Goal: Task Accomplishment & Management: Use online tool/utility

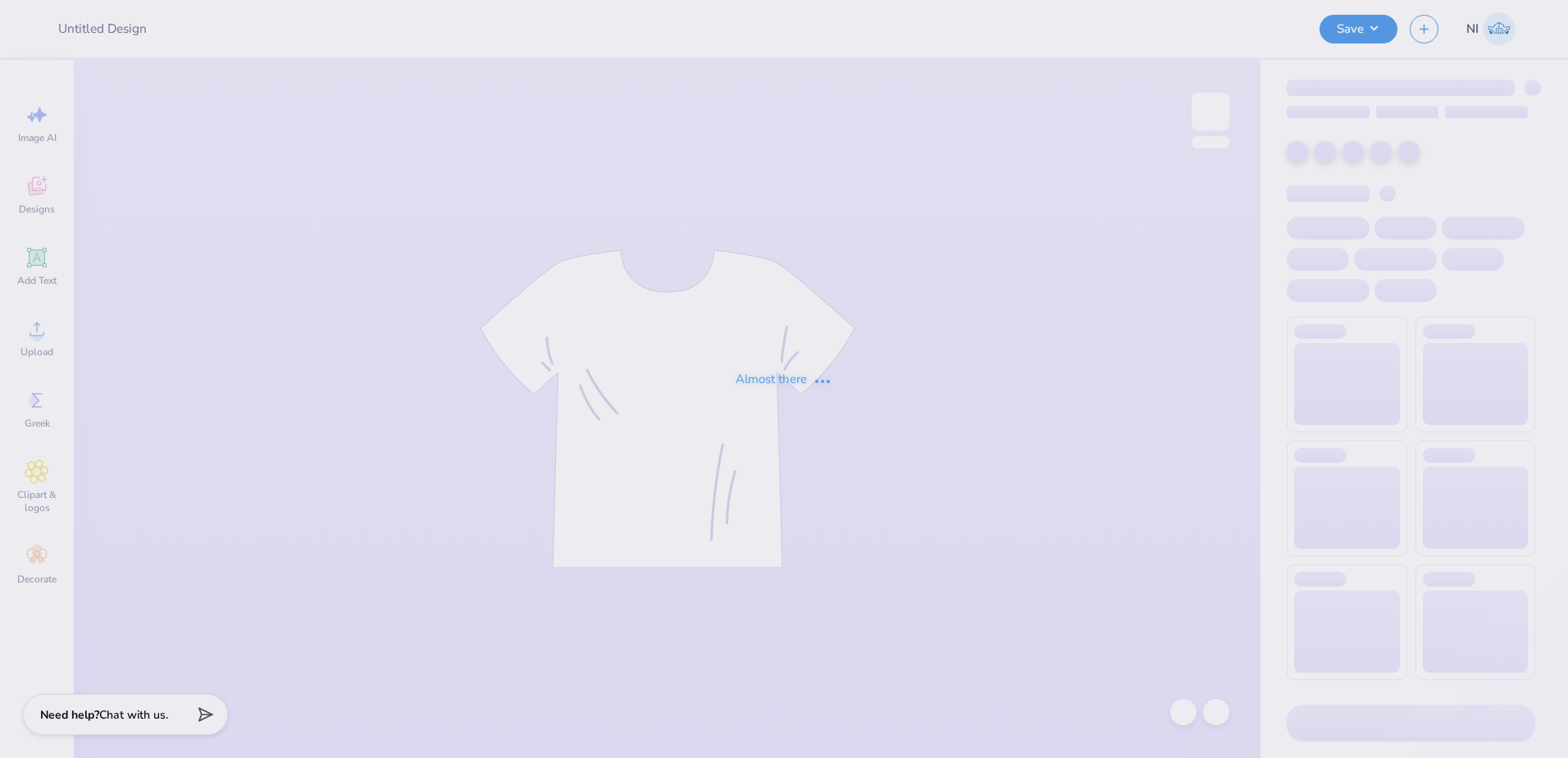
type input "Family Weekend Merch 2025"
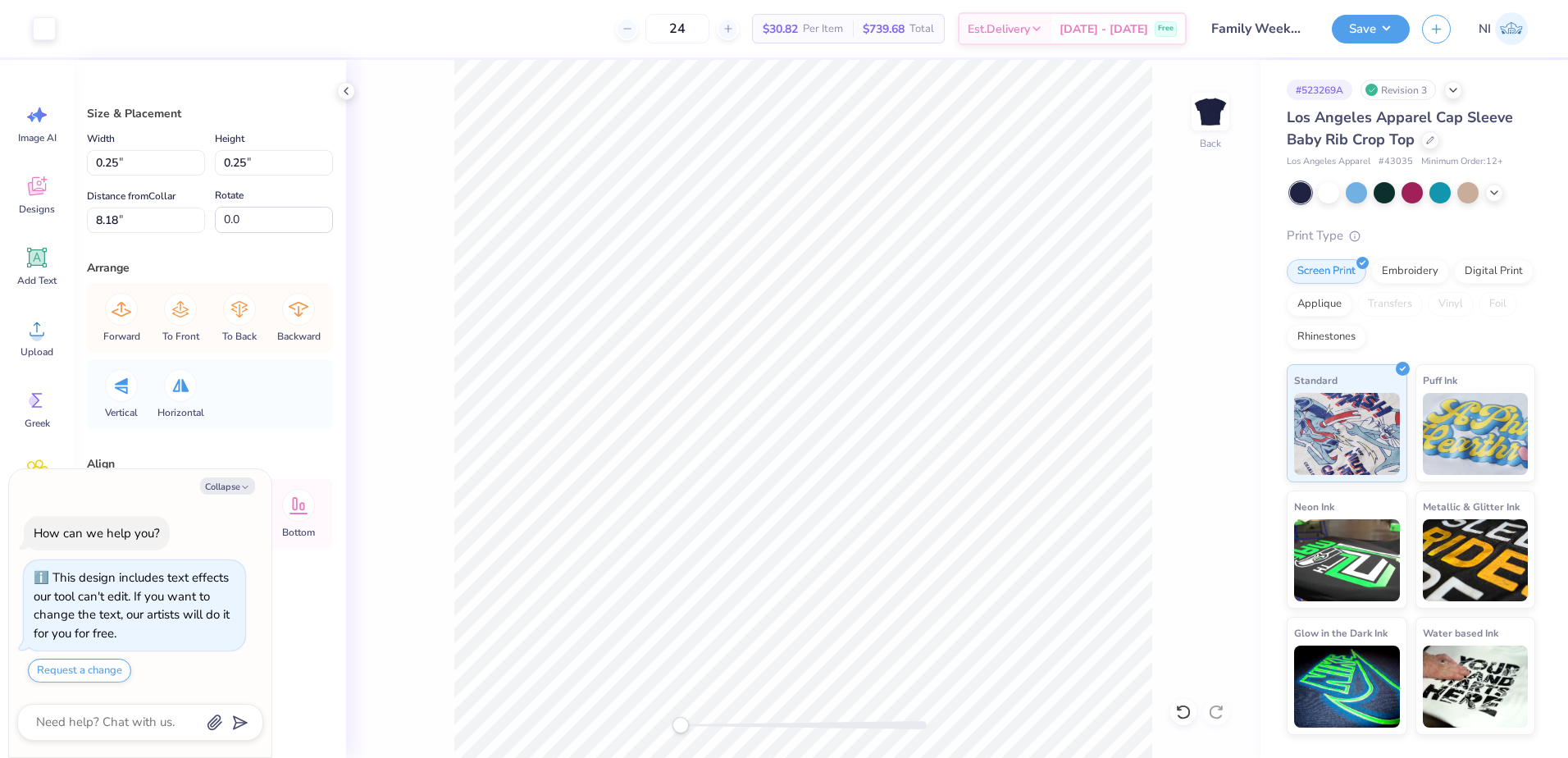
type textarea "x"
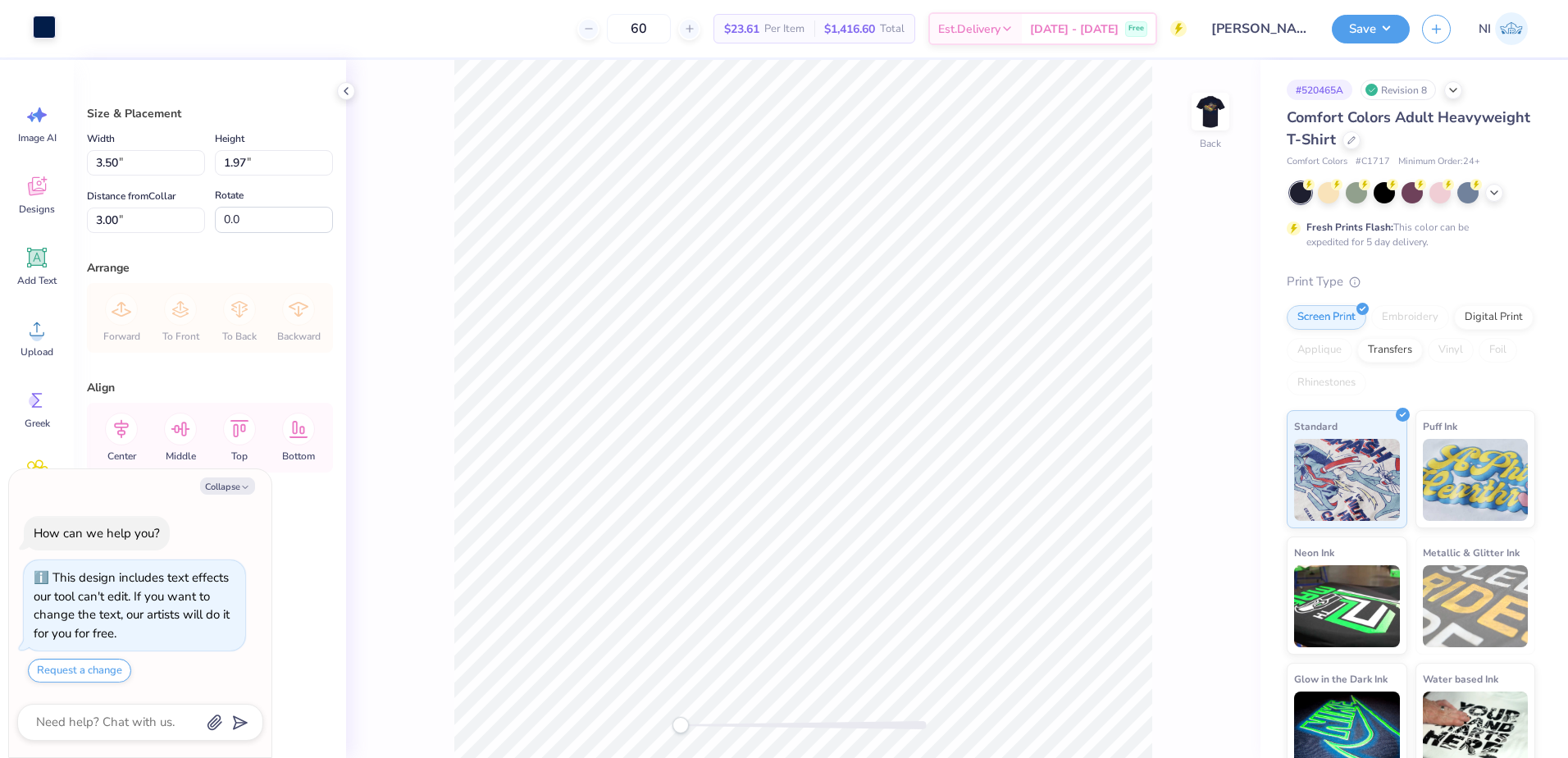
click at [43, 36] on div at bounding box center [44, 27] width 23 height 23
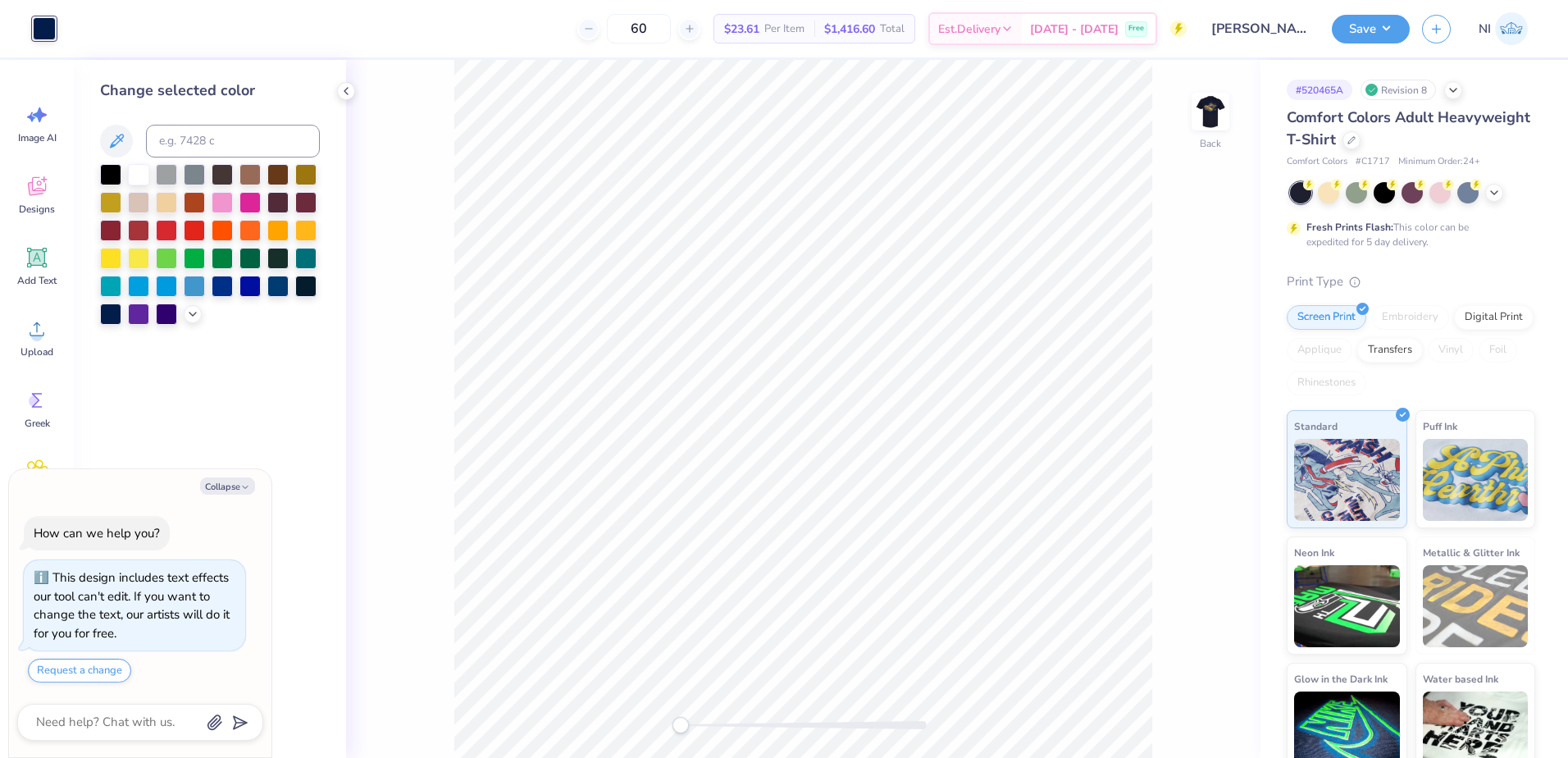
drag, startPoint x: 134, startPoint y: 167, endPoint x: 148, endPoint y: 188, distance: 25.2
click at [134, 168] on div at bounding box center [138, 174] width 22 height 22
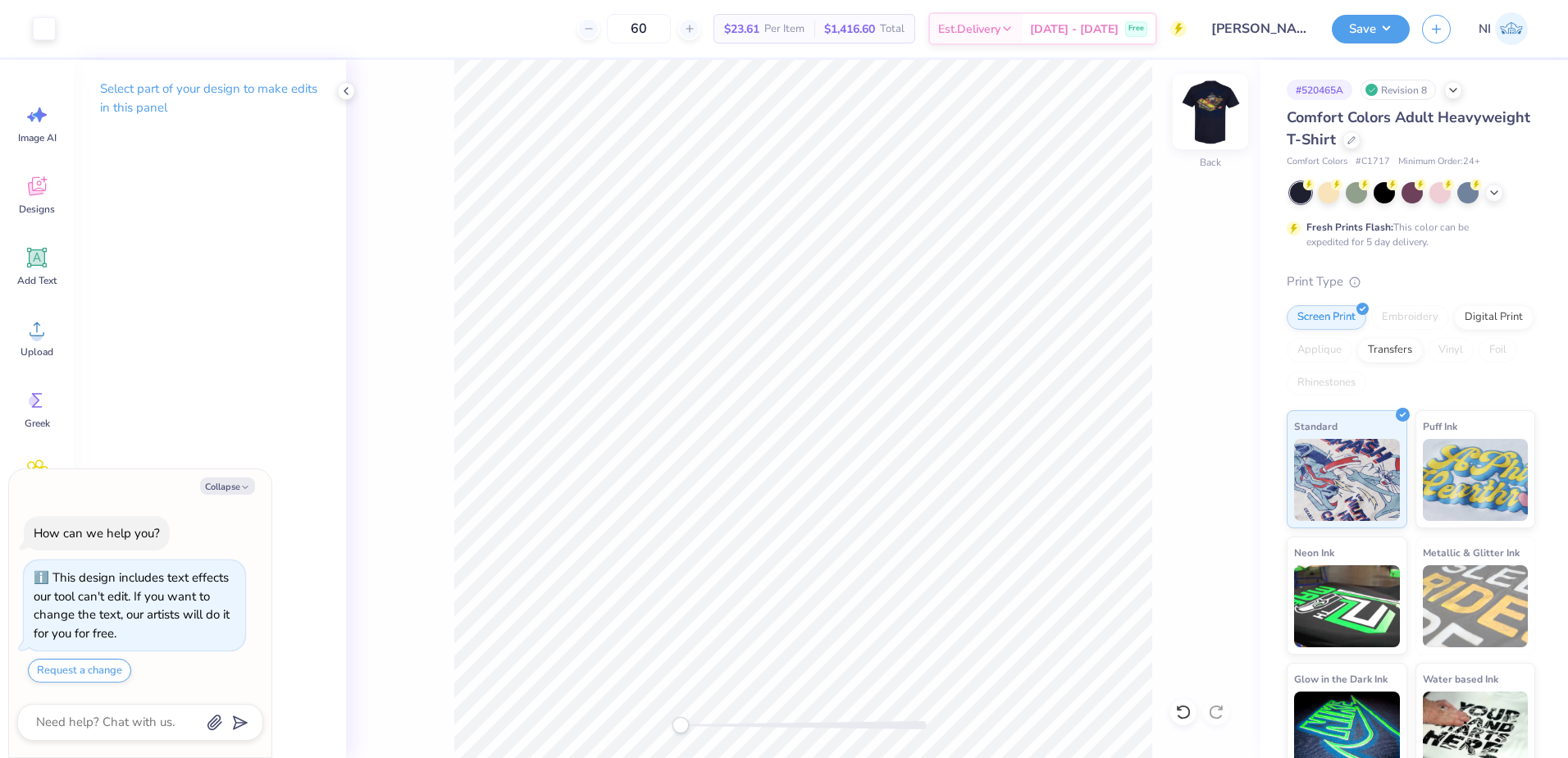
click at [1204, 108] on img at bounding box center [1210, 112] width 66 height 66
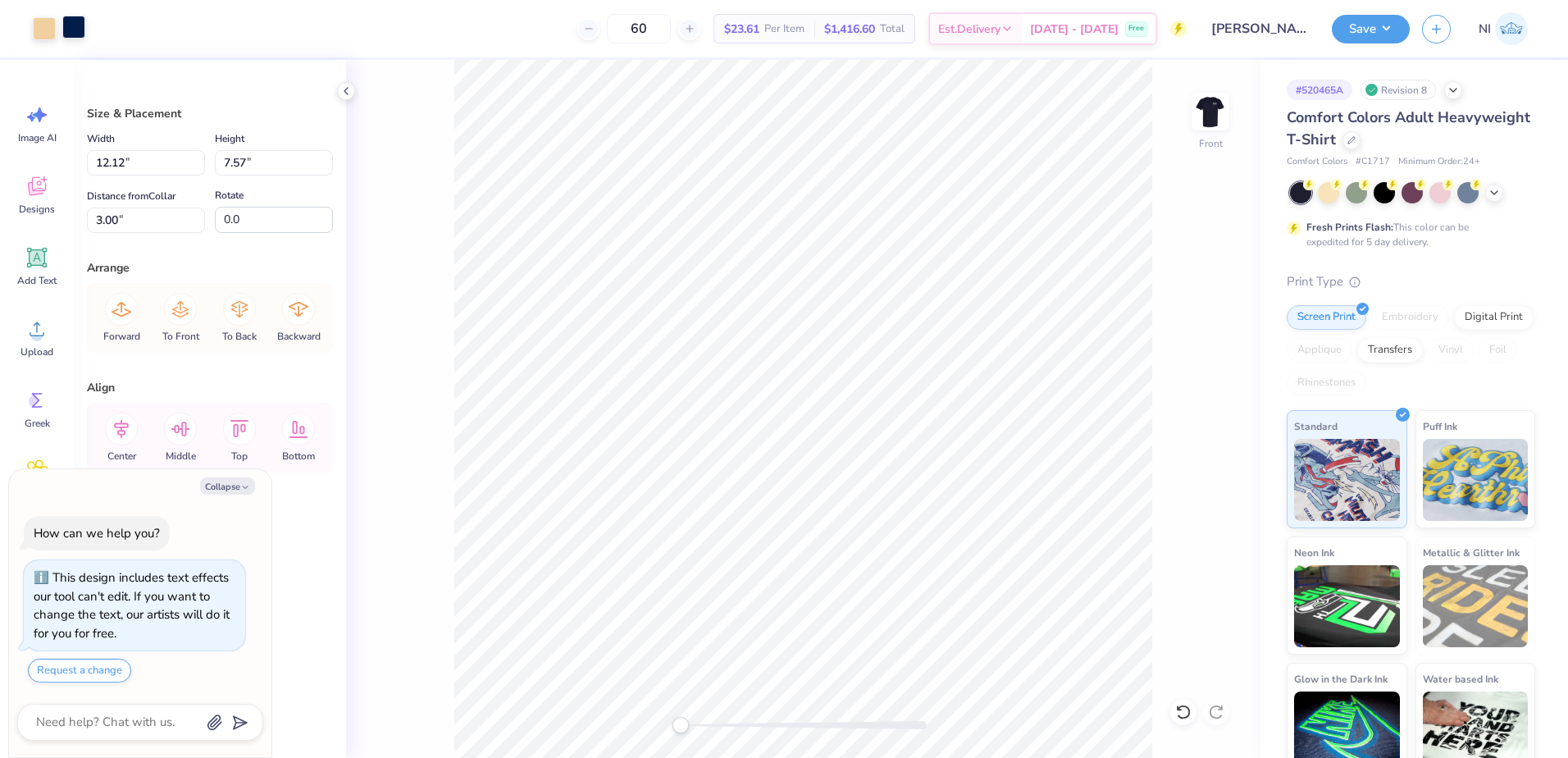
click at [63, 24] on div at bounding box center [73, 27] width 23 height 23
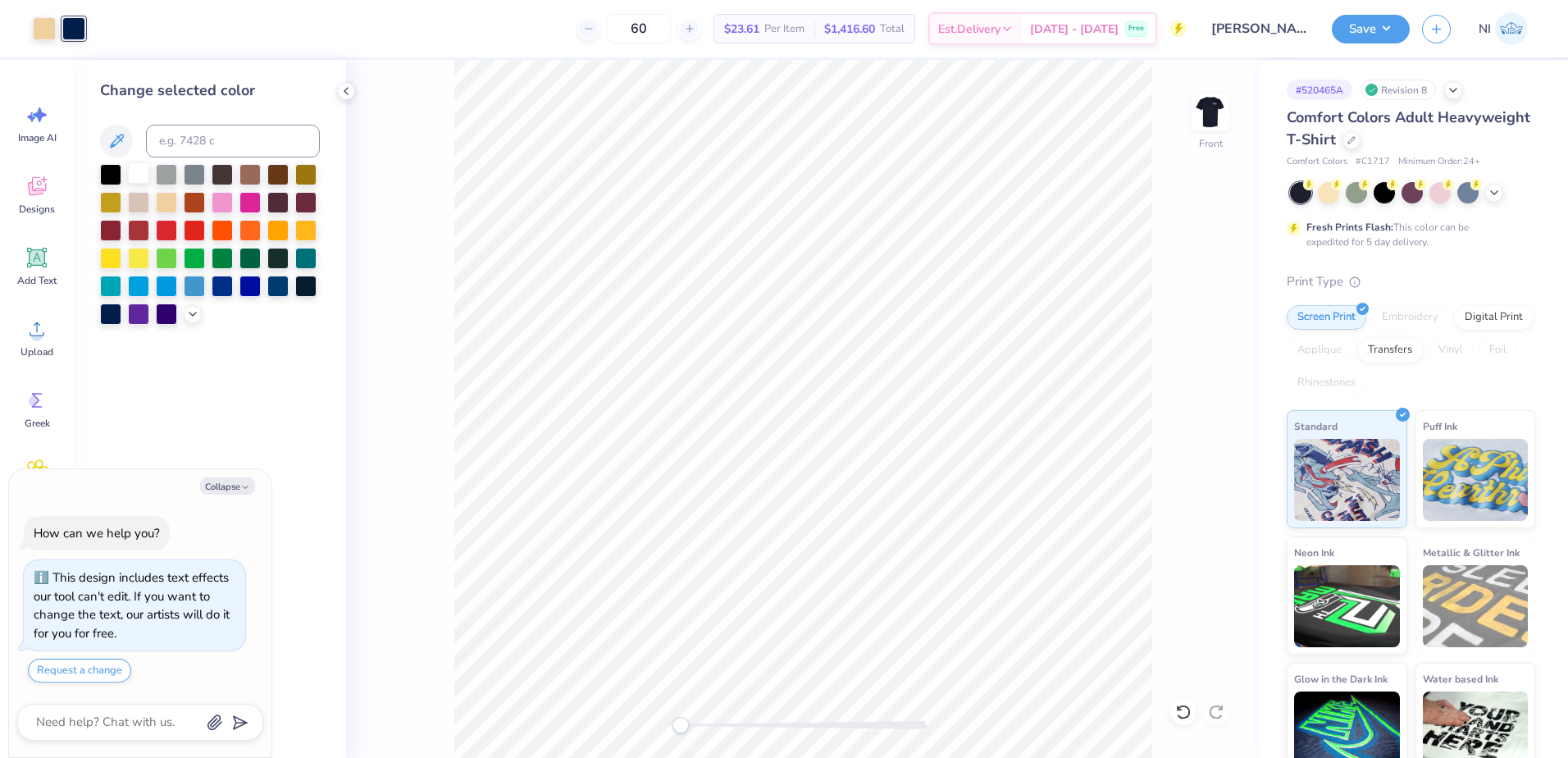
click at [142, 174] on div at bounding box center [138, 173] width 22 height 22
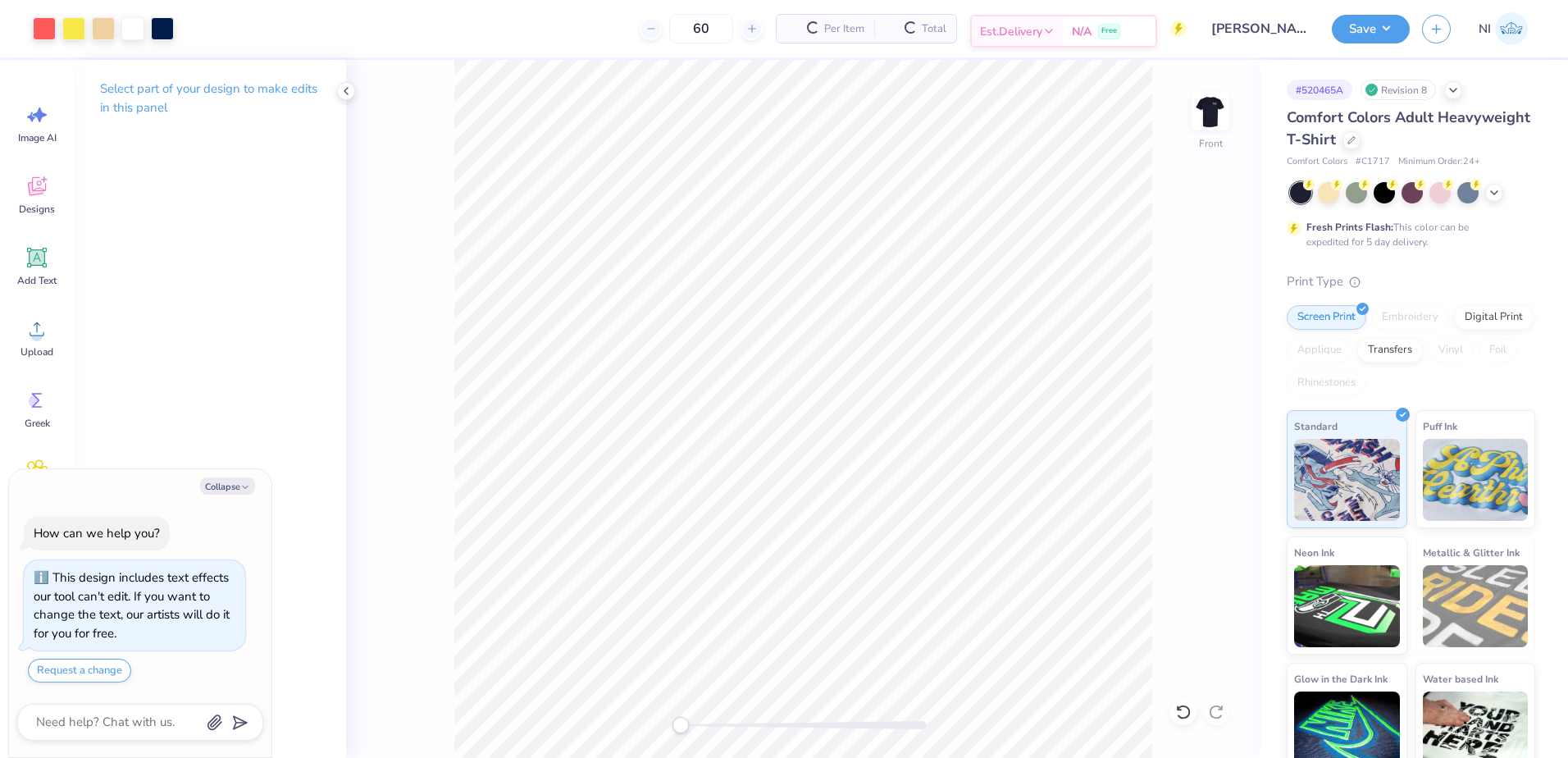
type textarea "x"
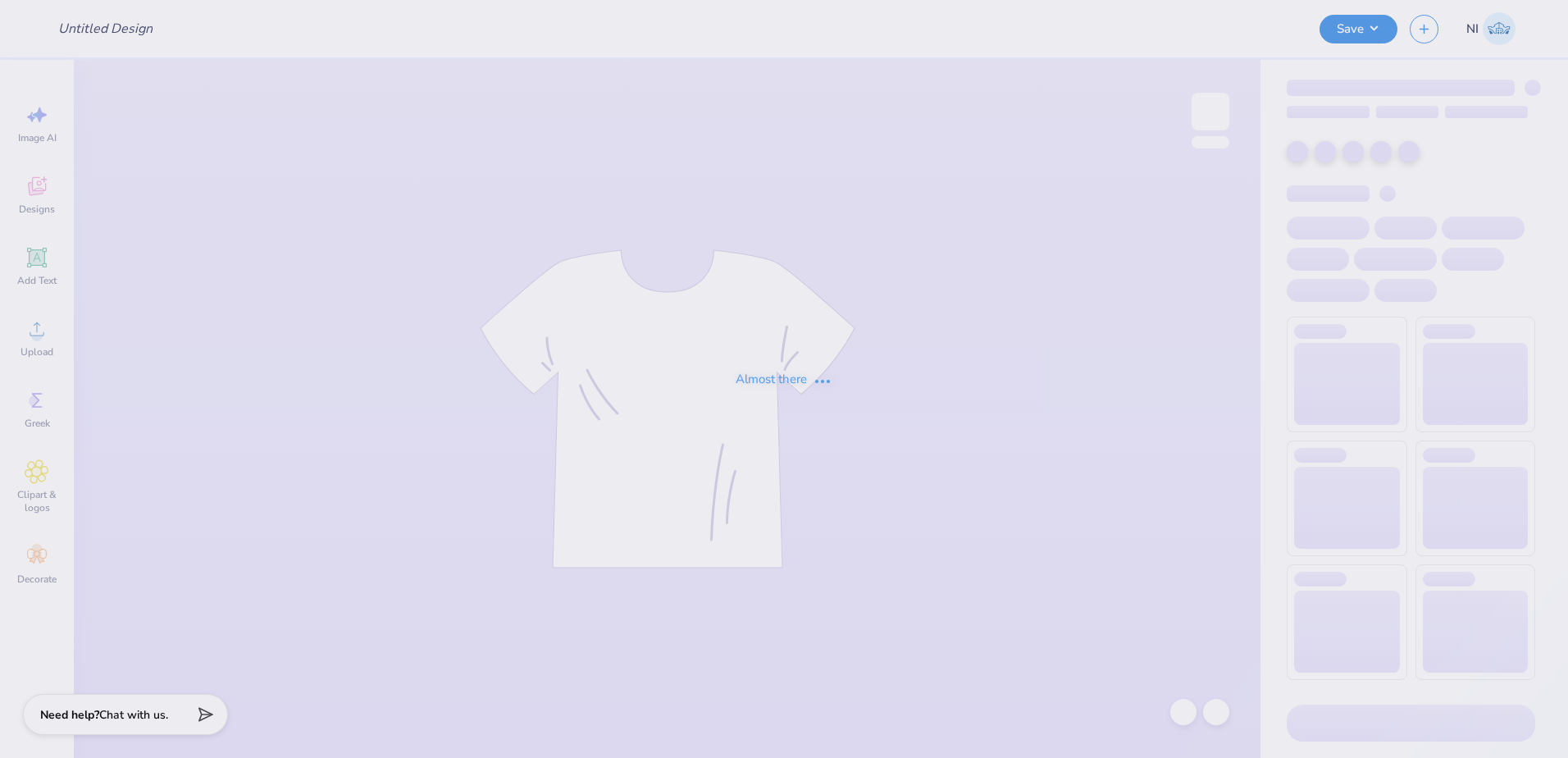
type input "Game T-shirts!"
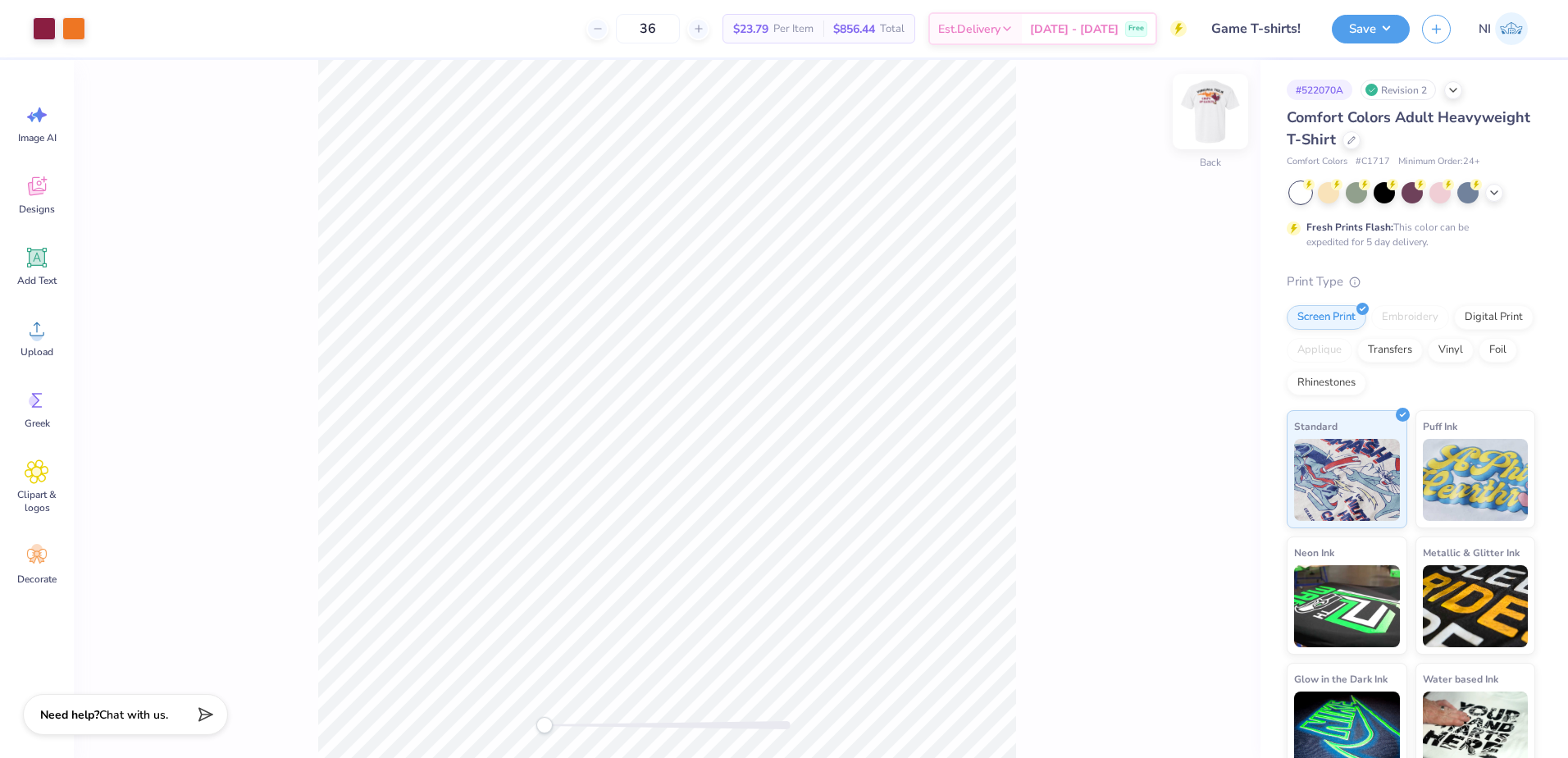
click at [1206, 114] on img at bounding box center [1210, 112] width 66 height 66
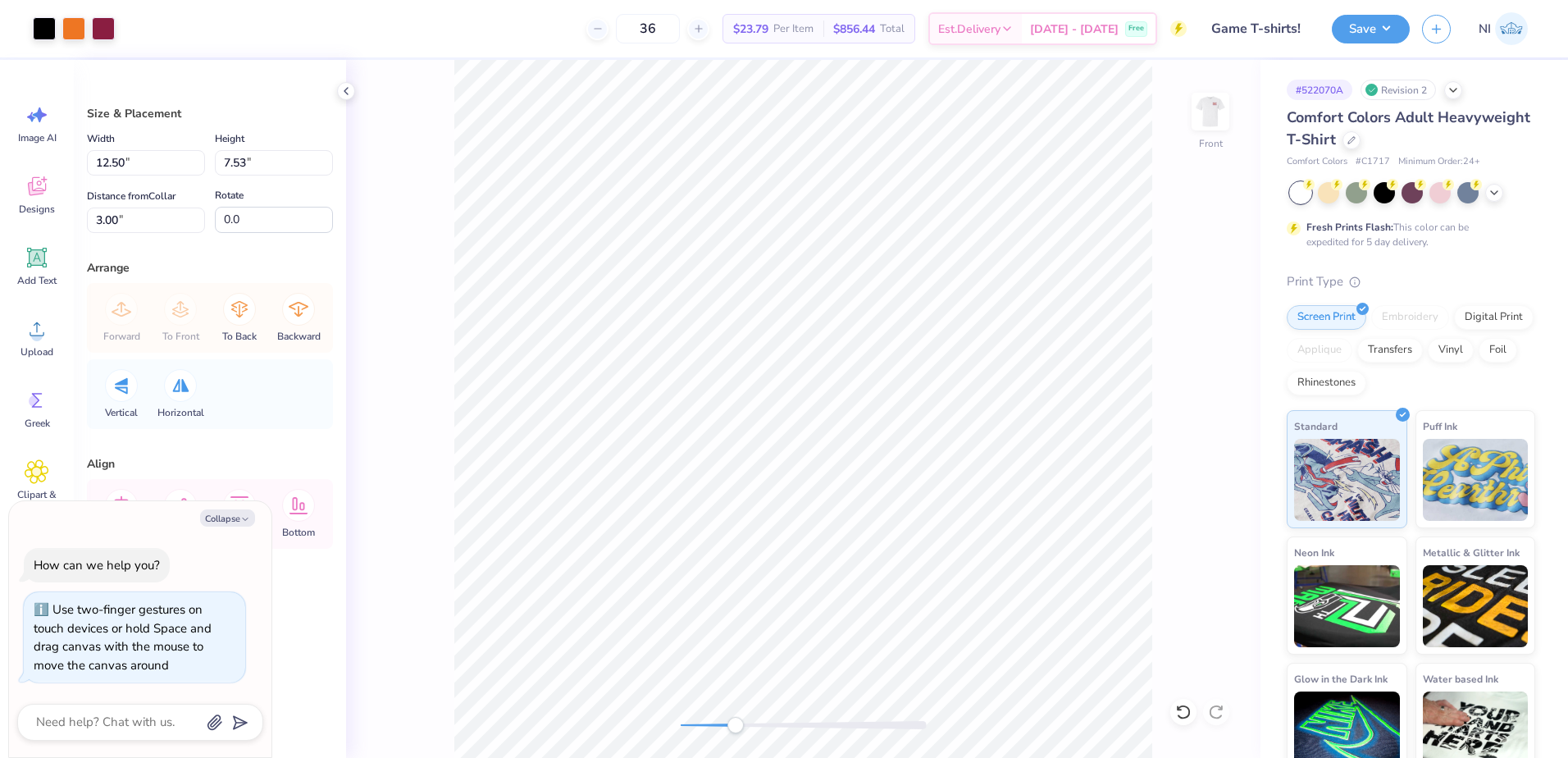
click at [393, 247] on div "Front" at bounding box center [803, 409] width 914 height 698
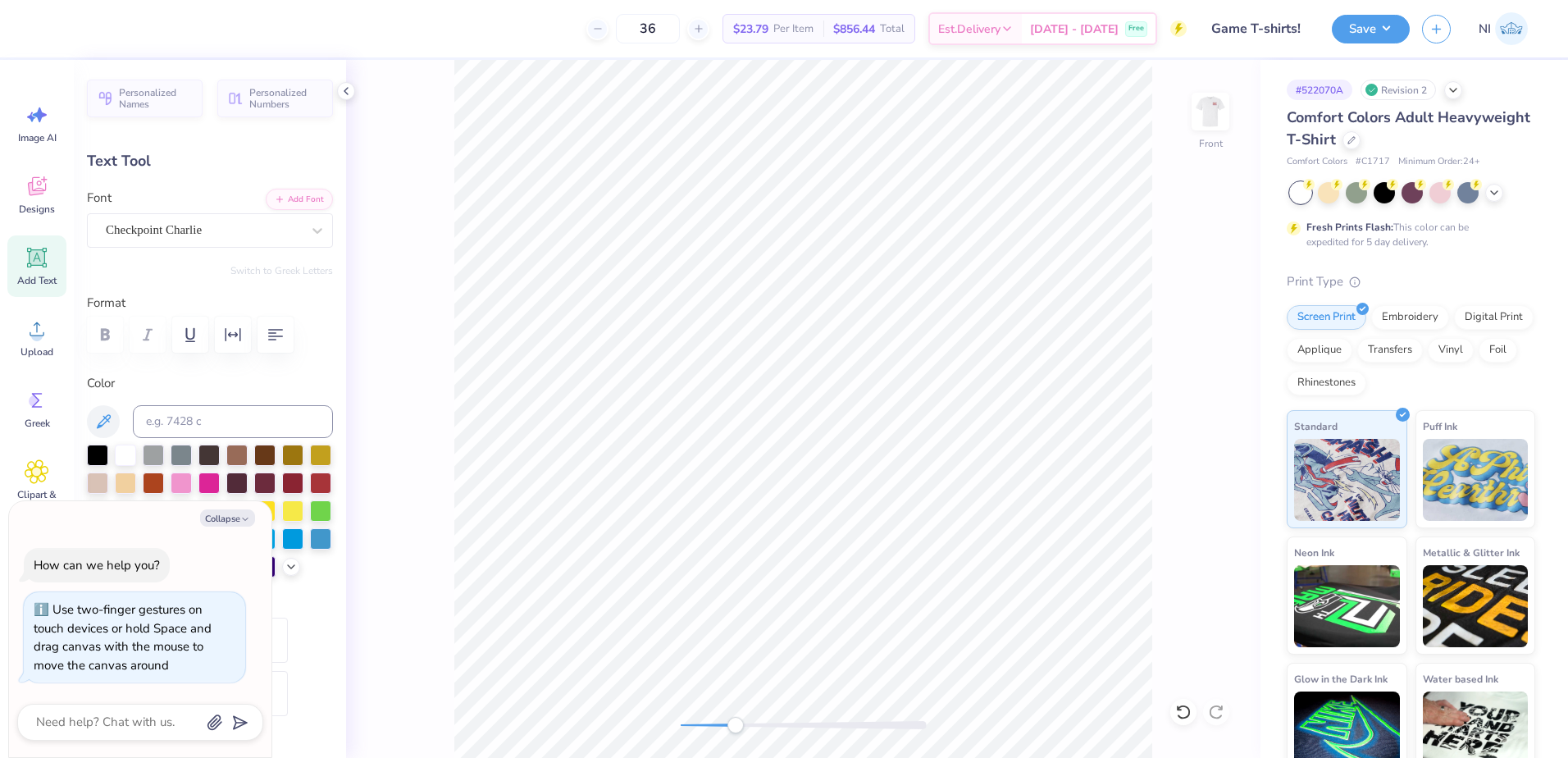
scroll to position [13, 3]
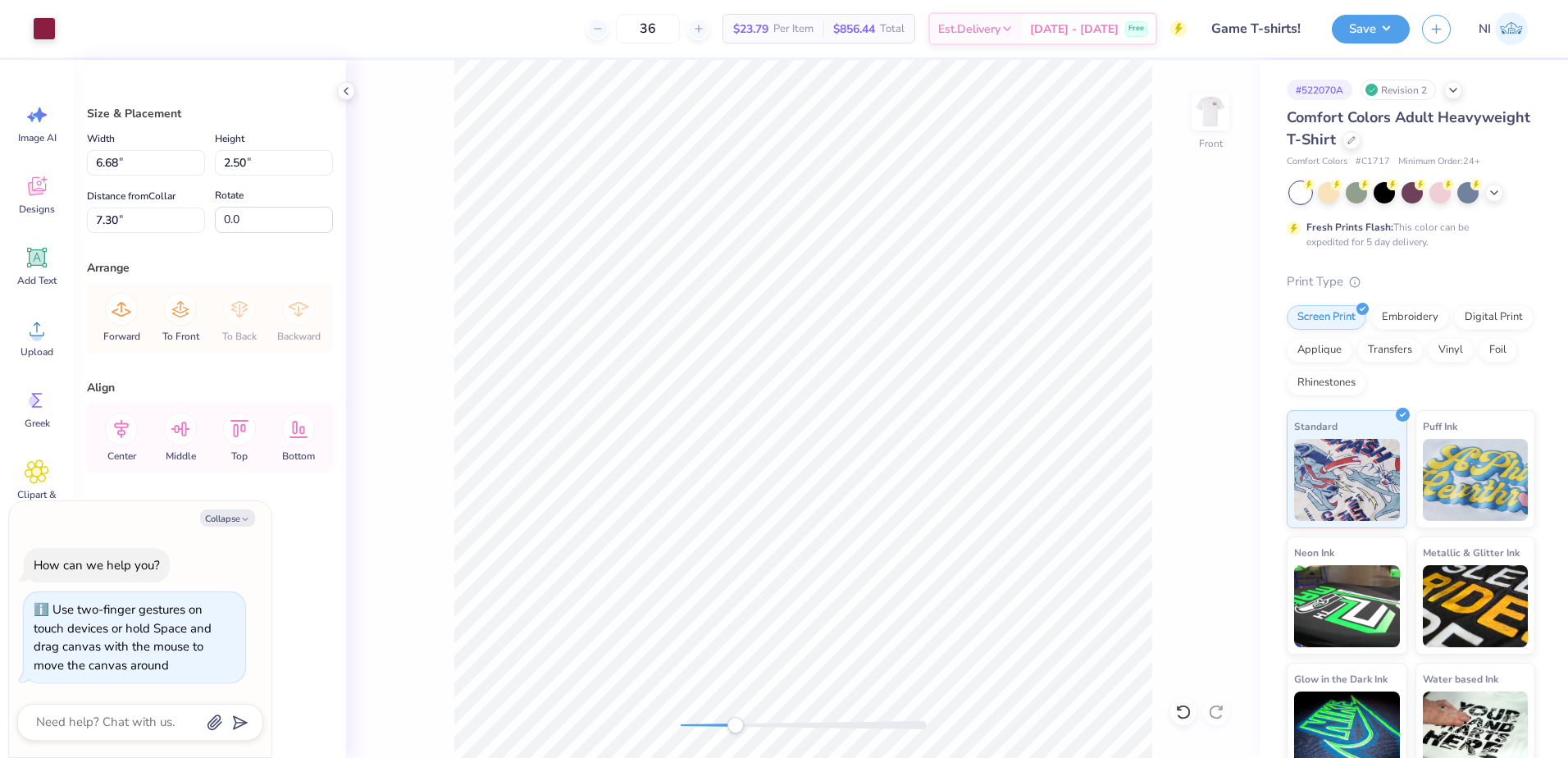
type textarea "x"
type input "7.29"
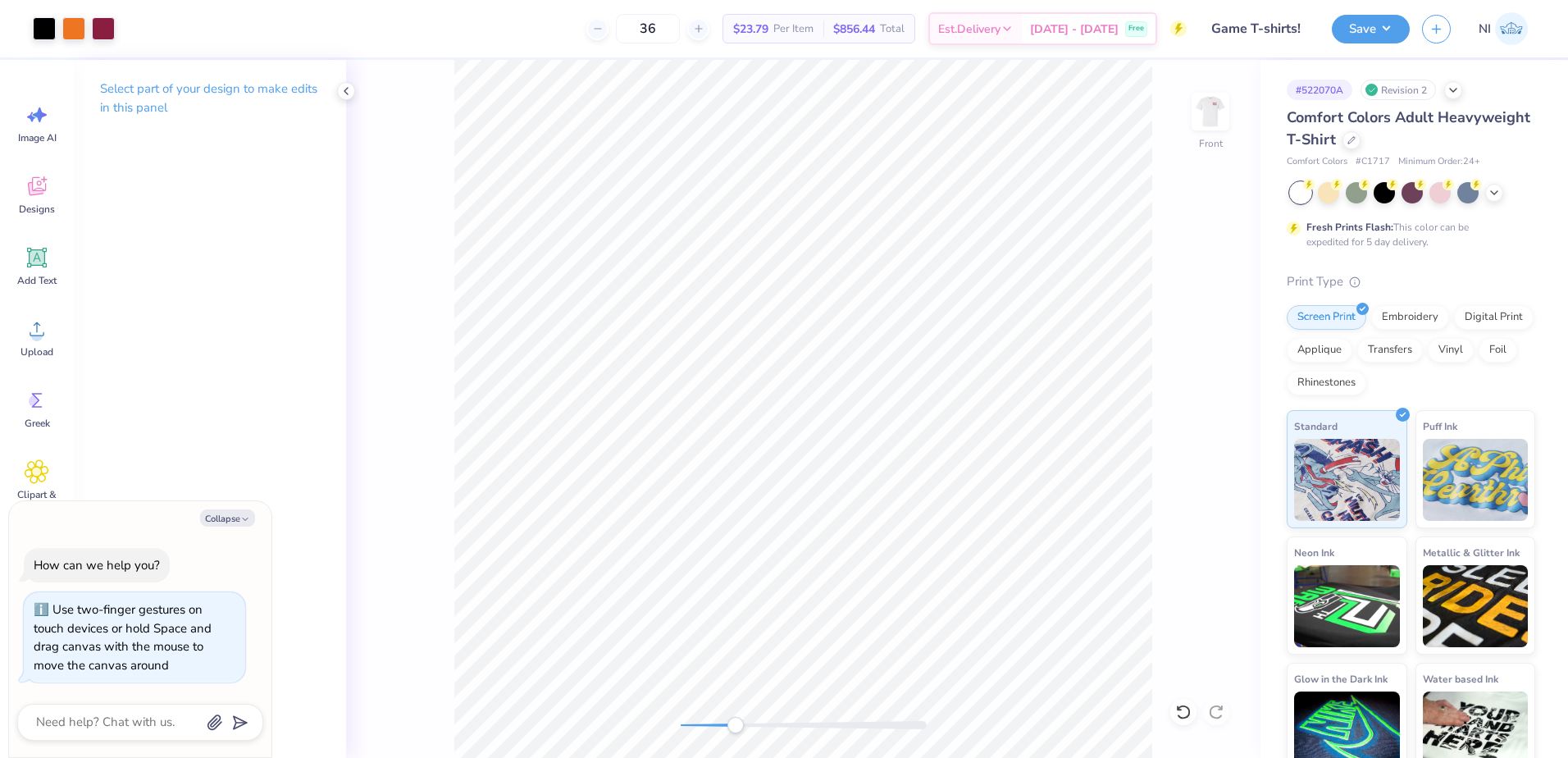
type textarea "x"
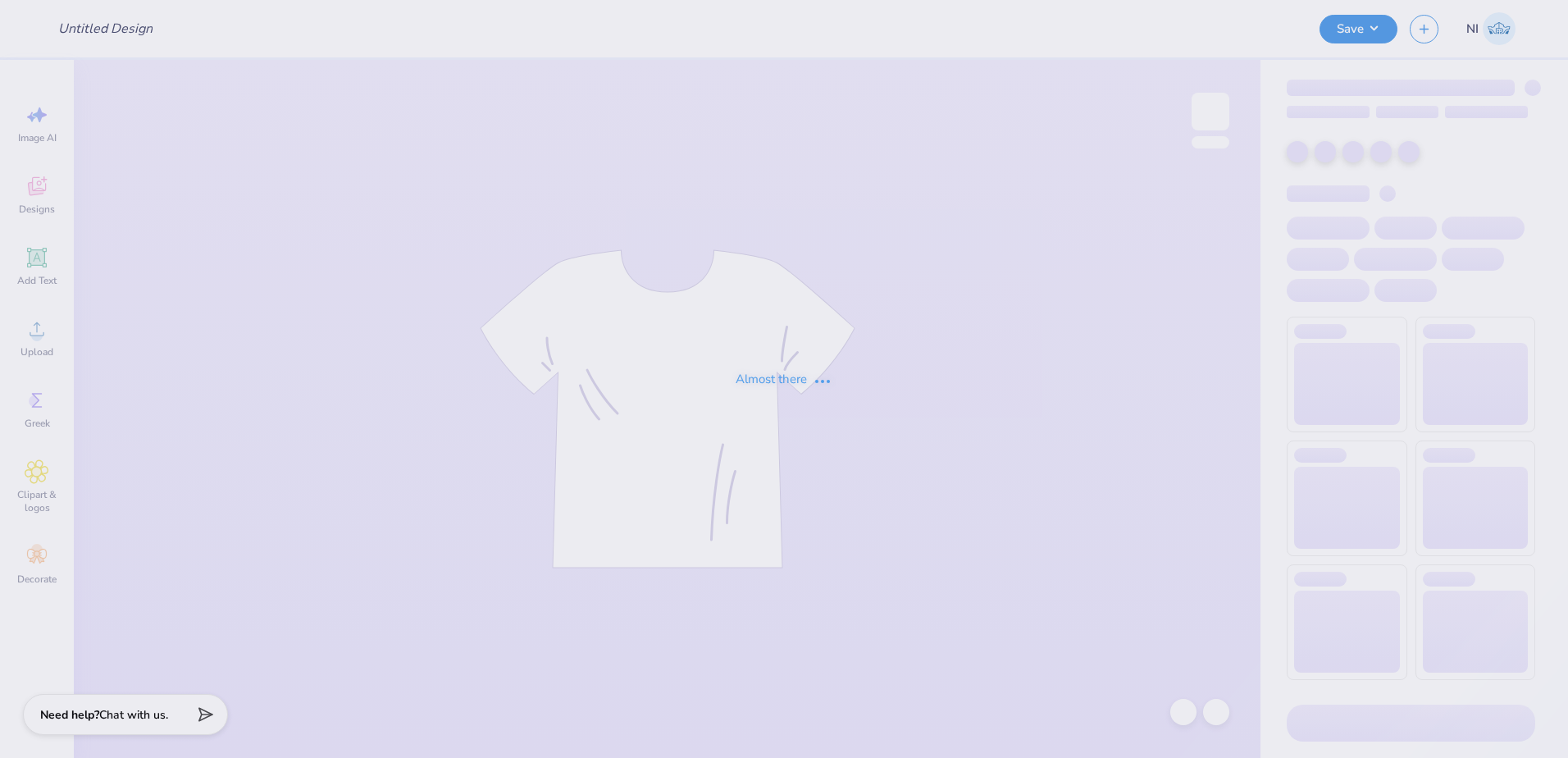
type input "[PERSON_NAME] : [PERSON_NAME][GEOGRAPHIC_DATA]"
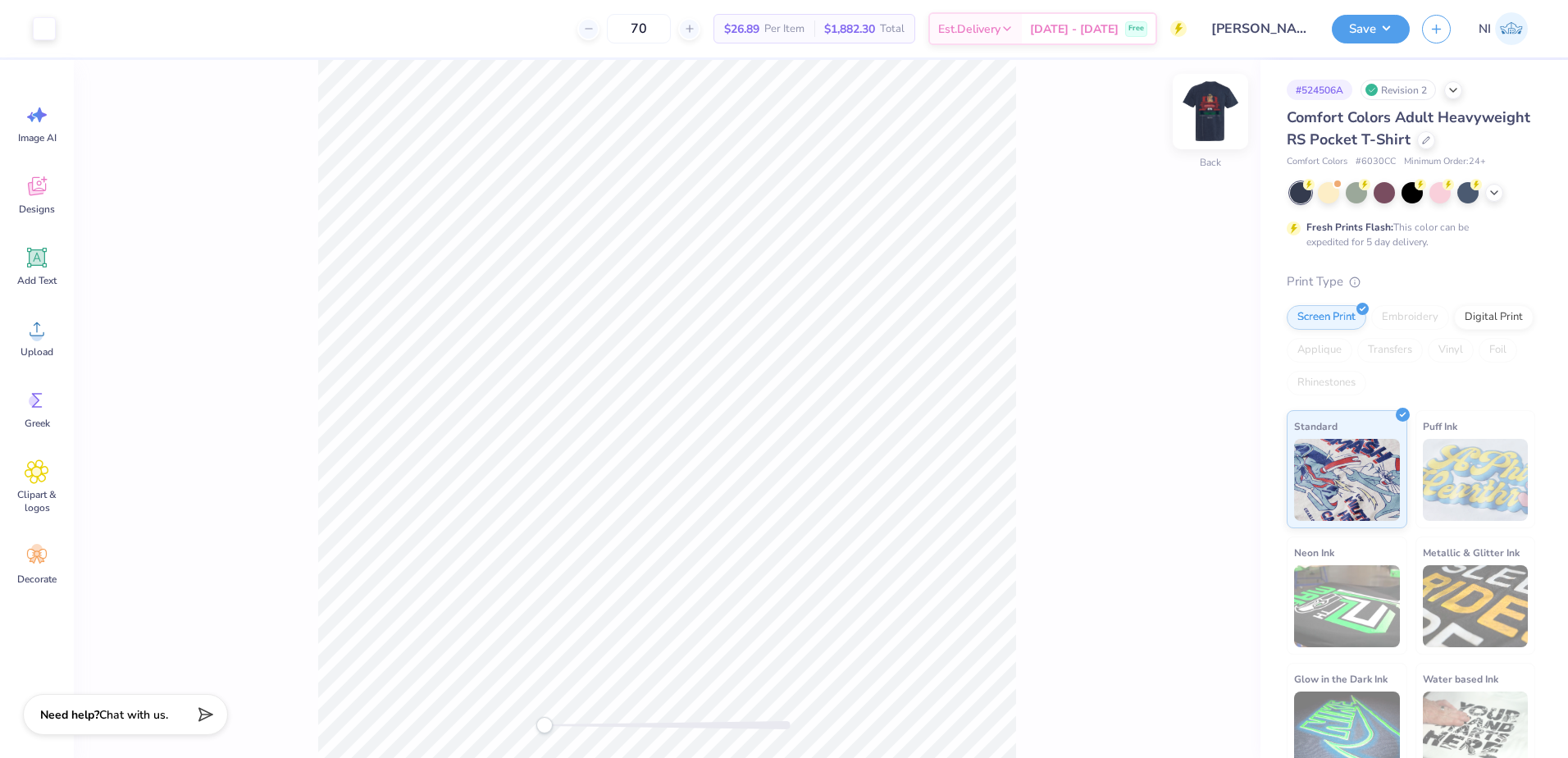
click at [1215, 105] on img at bounding box center [1210, 112] width 66 height 66
